Goal: Task Accomplishment & Management: Manage account settings

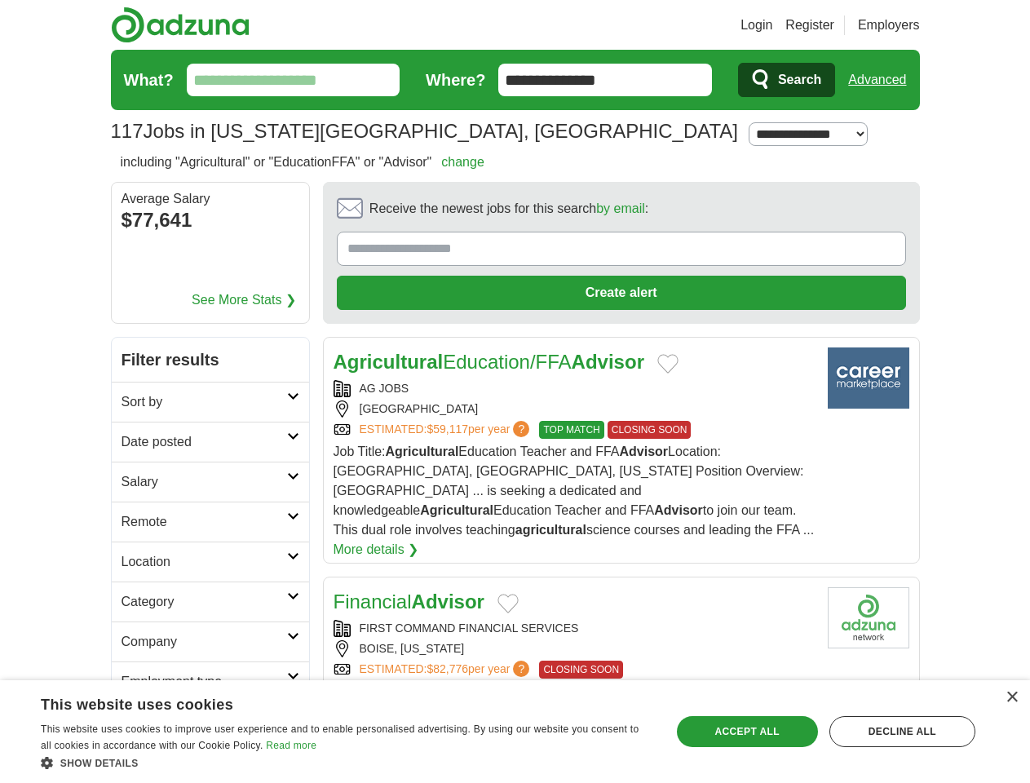
click at [772, 25] on link "Login" at bounding box center [756, 25] width 32 height 20
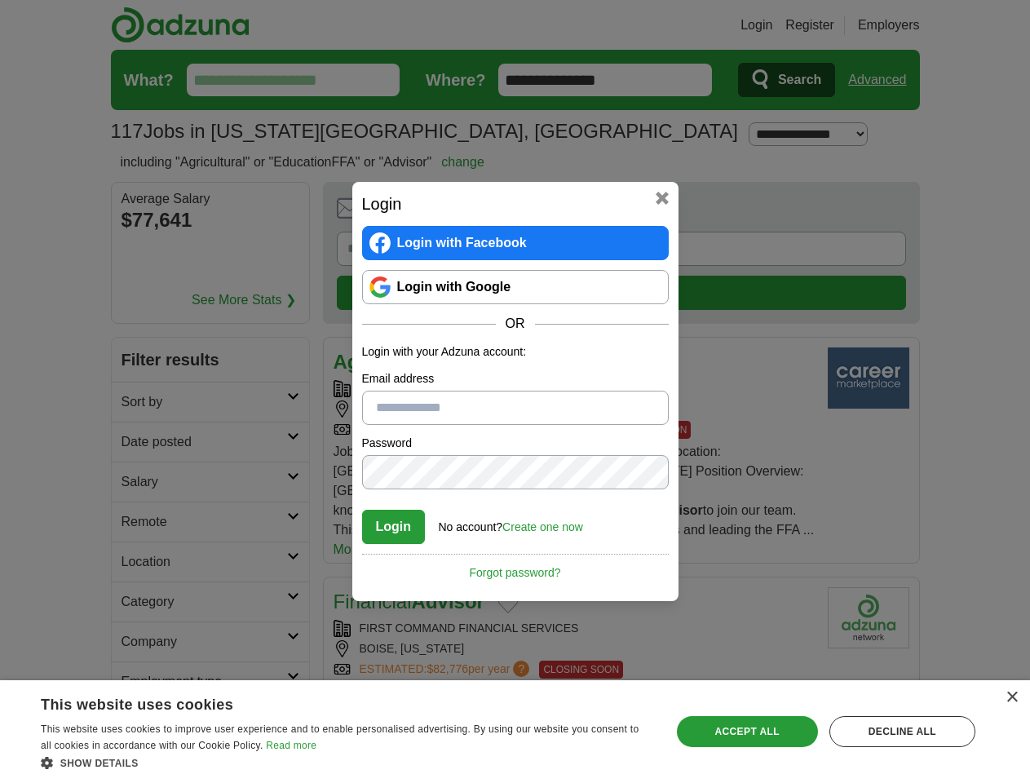
click at [907, 25] on div "Login Login with Facebook Login with Google OR Login with your Adzuna account: …" at bounding box center [515, 391] width 1030 height 783
click at [883, 80] on div "Login Login with Facebook Login with Google OR Login with your Adzuna account: …" at bounding box center [515, 391] width 1030 height 783
click at [196, 222] on div "Login Login with Facebook Login with Google OR Login with your Adzuna account: …" at bounding box center [515, 391] width 1030 height 783
click at [576, 213] on h2 "Login" at bounding box center [515, 204] width 307 height 24
click at [953, 214] on div "Login Login with Facebook Login with Google OR Login with your Adzuna account: …" at bounding box center [515, 391] width 1030 height 783
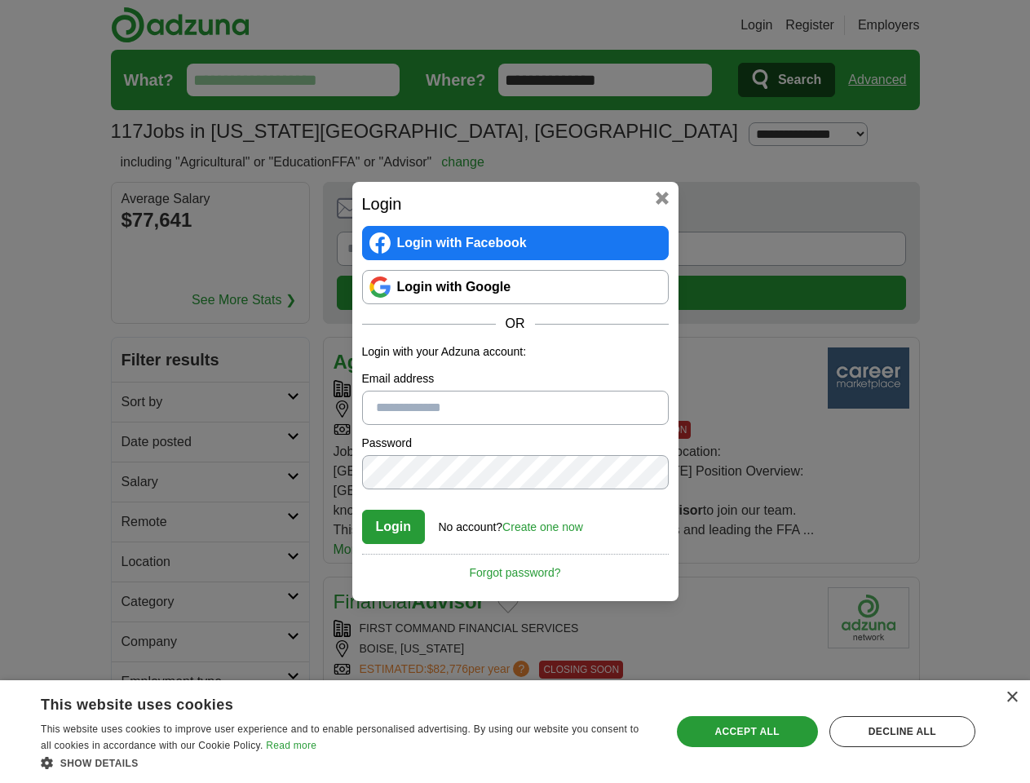
click at [137, 323] on div "Login Login with Facebook Login with Google OR Login with your Adzuna account: …" at bounding box center [515, 391] width 1030 height 783
click at [137, 363] on div "Login Login with Facebook Login with Google OR Login with your Adzuna account: …" at bounding box center [515, 391] width 1030 height 783
click at [137, 403] on div "Login Login with Facebook Login with Google OR Login with your Adzuna account: …" at bounding box center [515, 391] width 1030 height 783
click at [137, 443] on div "Login Login with Facebook Login with Google OR Login with your Adzuna account: …" at bounding box center [515, 391] width 1030 height 783
